Goal: Transaction & Acquisition: Purchase product/service

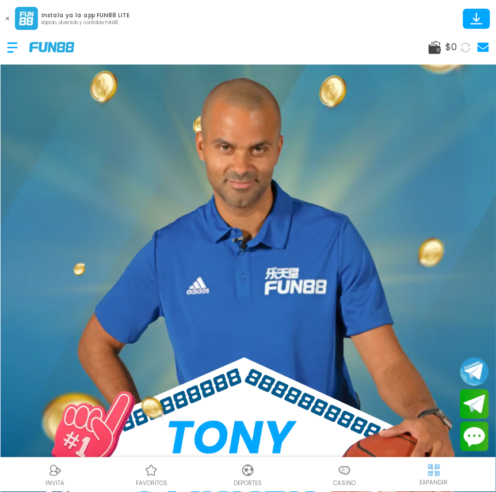
click at [435, 47] on use at bounding box center [435, 47] width 13 height 13
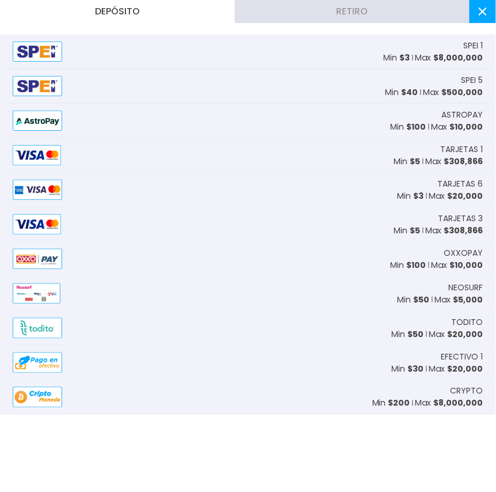
click at [286, 50] on div "SPEI 1 Min $ 3 Max $ 8,000,000" at bounding box center [247, 52] width 489 height 35
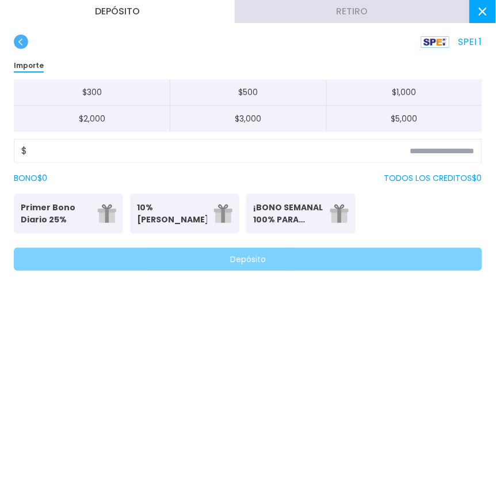
click at [208, 94] on button "$ 500" at bounding box center [248, 92] width 156 height 26
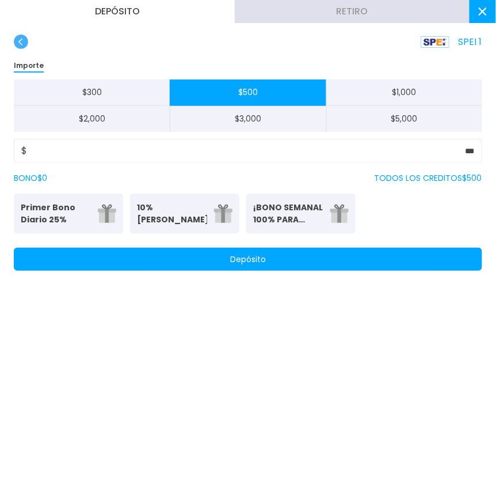
click at [143, 93] on button "$ 300" at bounding box center [92, 92] width 156 height 26
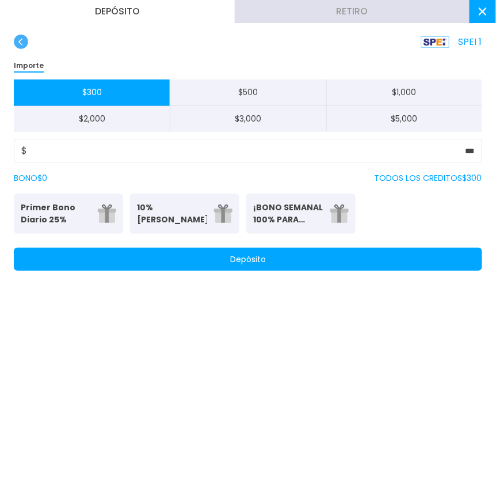
click at [143, 122] on button "$ 2,000" at bounding box center [92, 119] width 156 height 26
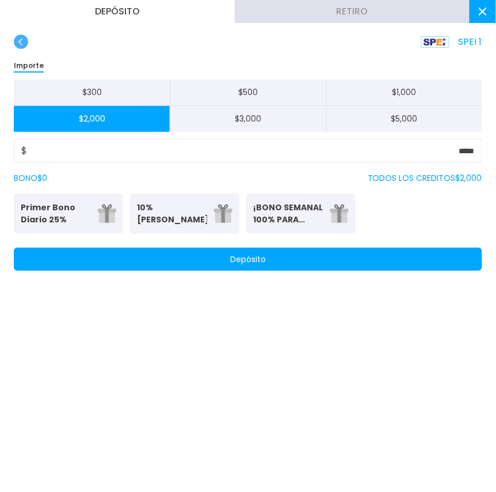
click at [247, 120] on button "$ 3,000" at bounding box center [248, 119] width 156 height 26
type input "*****"
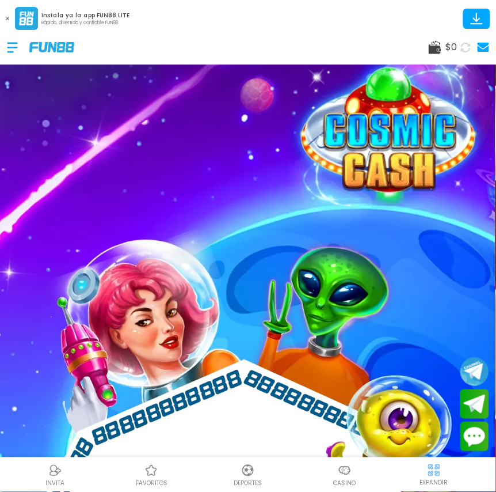
click at [434, 51] on use at bounding box center [435, 47] width 13 height 13
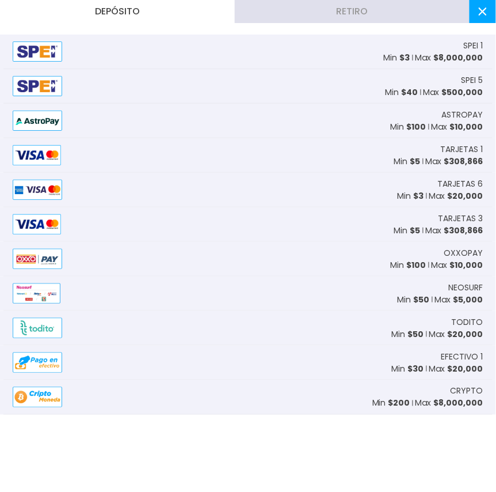
click at [208, 56] on div "SPEI 1 Min $ 3 Max $ 8,000,000" at bounding box center [247, 52] width 489 height 35
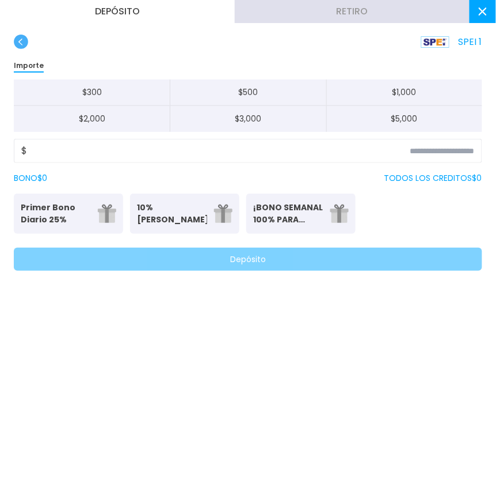
click at [152, 97] on button "$ 300" at bounding box center [92, 92] width 156 height 26
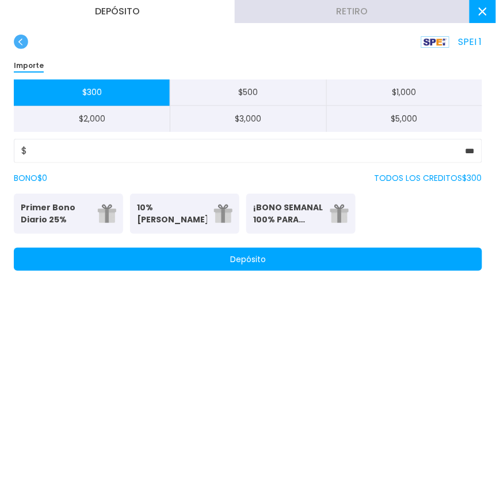
click at [238, 93] on button "$ 500" at bounding box center [248, 92] width 156 height 26
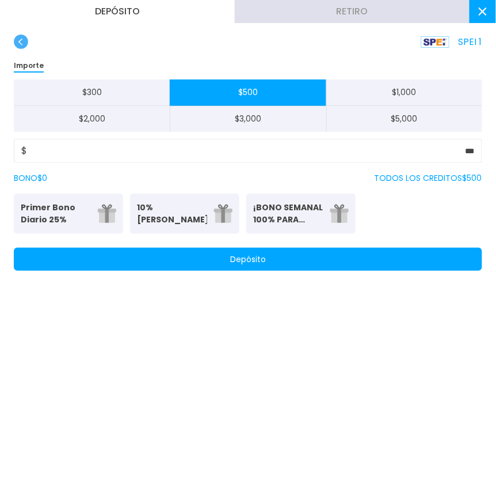
click at [378, 88] on button "$ 1,000" at bounding box center [404, 92] width 156 height 26
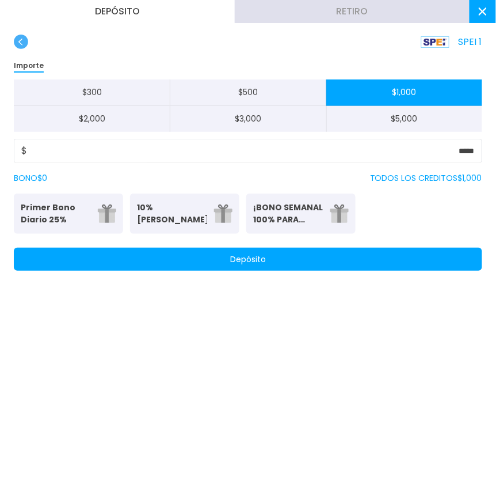
click at [126, 89] on button "$ 300" at bounding box center [92, 92] width 156 height 26
type input "***"
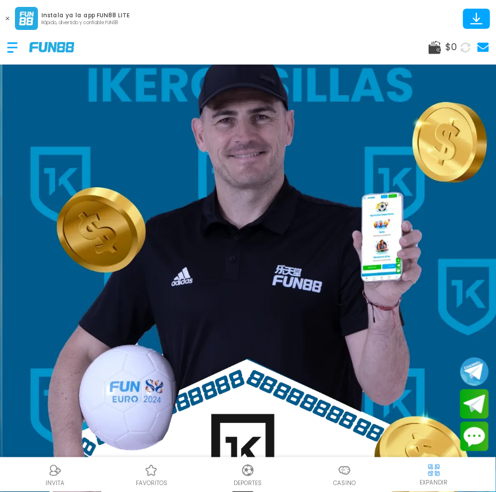
click at [438, 51] on use at bounding box center [435, 47] width 13 height 13
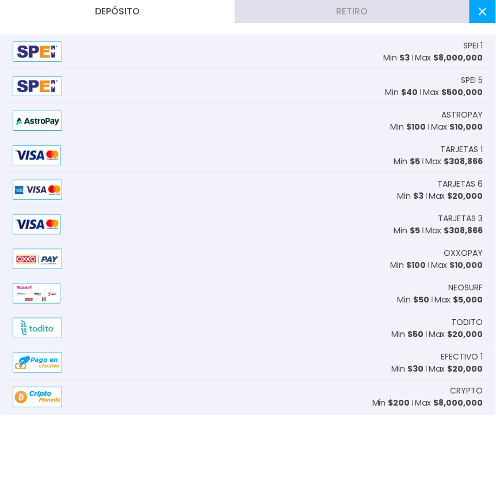
click at [323, 51] on div "SPEI 1 Min $ 3 Max $ 8,000,000" at bounding box center [247, 52] width 489 height 35
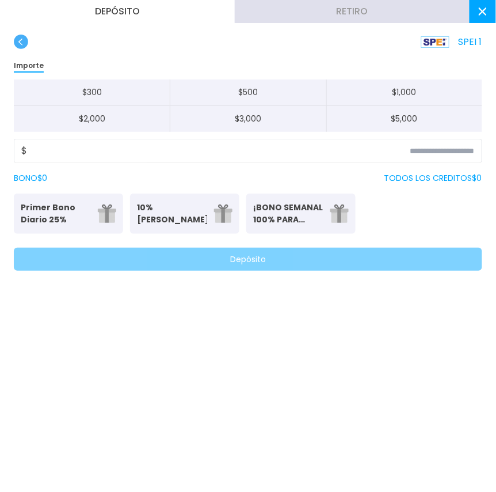
click at [147, 93] on button "$ 300" at bounding box center [92, 92] width 156 height 26
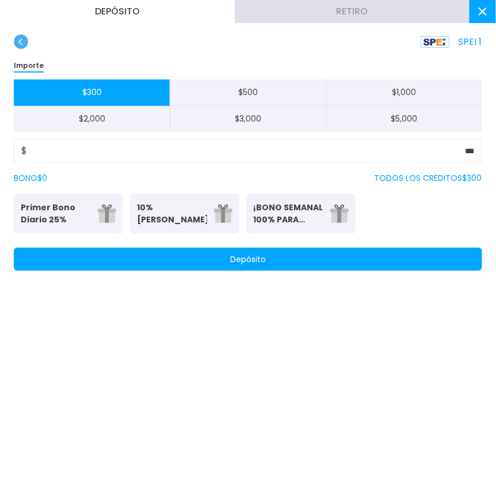
click at [231, 91] on button "$ 500" at bounding box center [248, 92] width 156 height 26
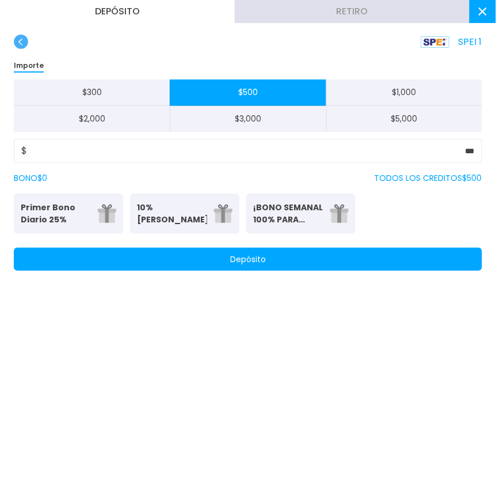
click at [360, 84] on button "$ 1,000" at bounding box center [404, 92] width 156 height 26
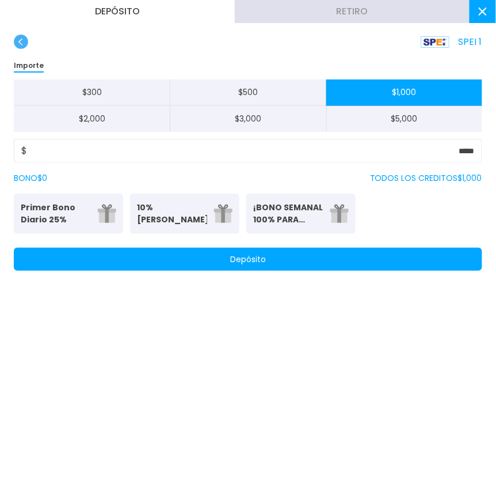
click at [118, 111] on button "$ 2,000" at bounding box center [92, 119] width 156 height 26
type input "*****"
